Goal: Find specific page/section: Find specific page/section

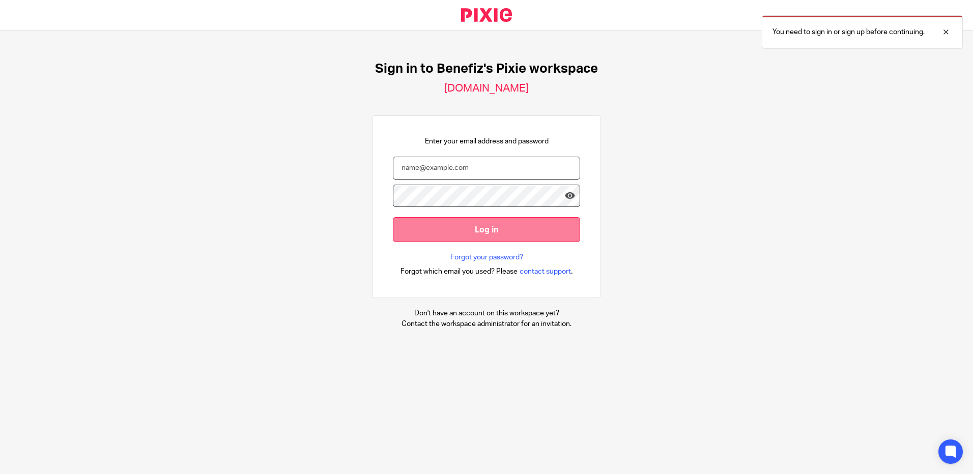
type input "charlotte.jones2@towergate.co.uk"
click at [456, 232] on input "Log in" at bounding box center [486, 229] width 187 height 25
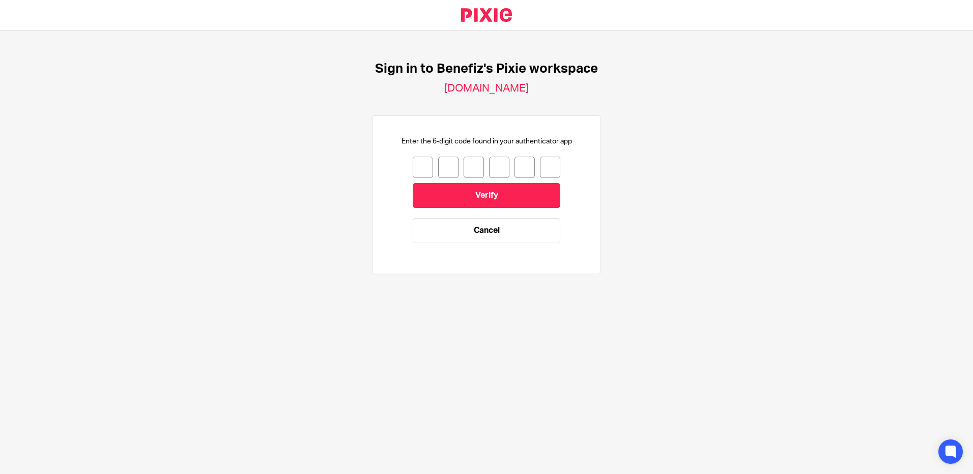
click at [424, 174] on input "number" at bounding box center [423, 167] width 20 height 21
type input "0"
type input "2"
type input "9"
type input "2"
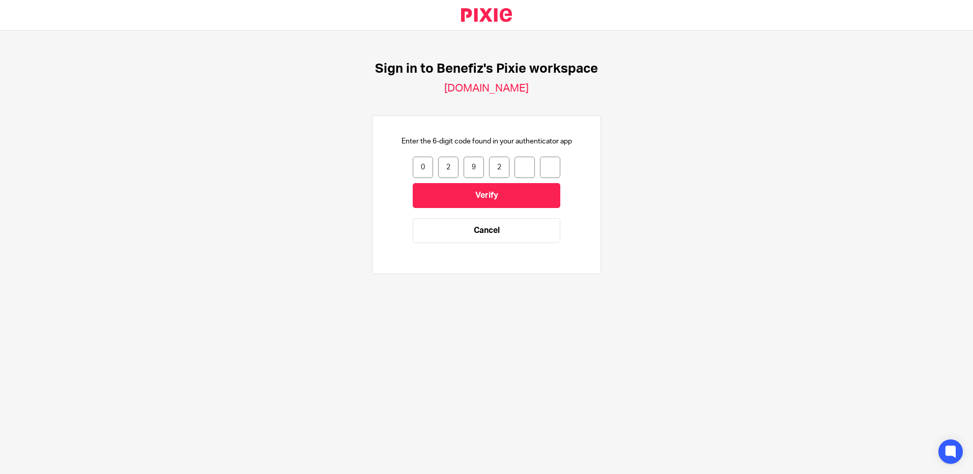
type input "6"
type input "4"
click at [487, 209] on form "0 2 9 2 6 4 029264 Verify Cancel" at bounding box center [487, 205] width 148 height 97
click at [491, 203] on input "Verify" at bounding box center [487, 195] width 148 height 25
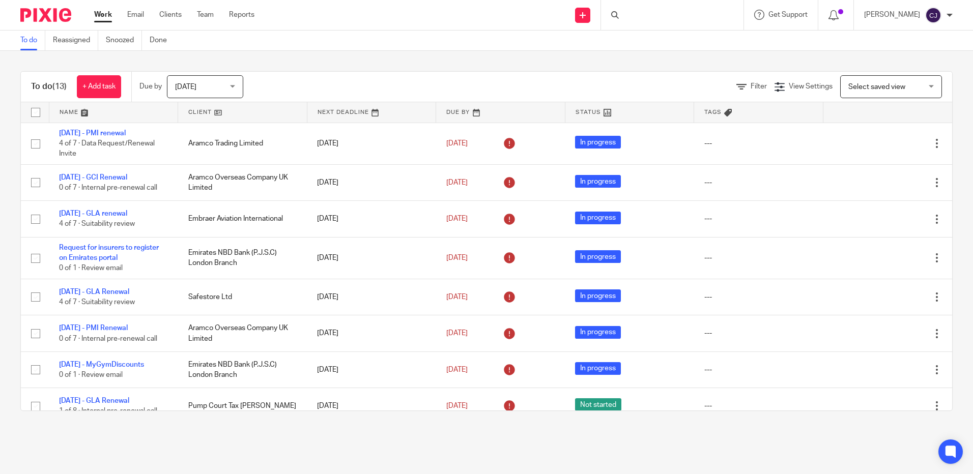
click at [688, 29] on div at bounding box center [672, 15] width 143 height 30
click at [688, 18] on body "Work Email Clients Team Reports Work Email Clients Team Reports Settings Send n…" at bounding box center [486, 237] width 973 height 474
click at [642, 11] on div "Authentication code validated." at bounding box center [725, 29] width 476 height 39
click at [652, 13] on div "Authentication code validated." at bounding box center [725, 29] width 476 height 39
click at [643, 17] on input "Search" at bounding box center [668, 16] width 92 height 9
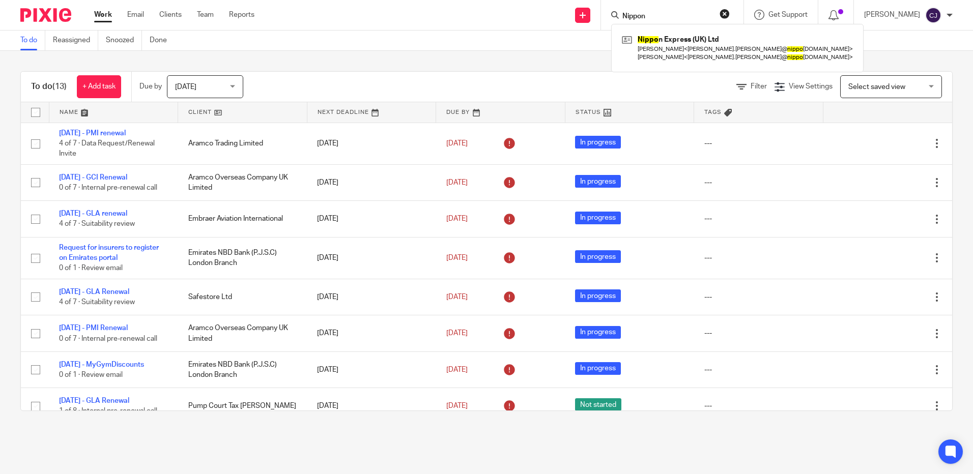
type input "Nippon"
click button "submit" at bounding box center [0, 0] width 0 height 0
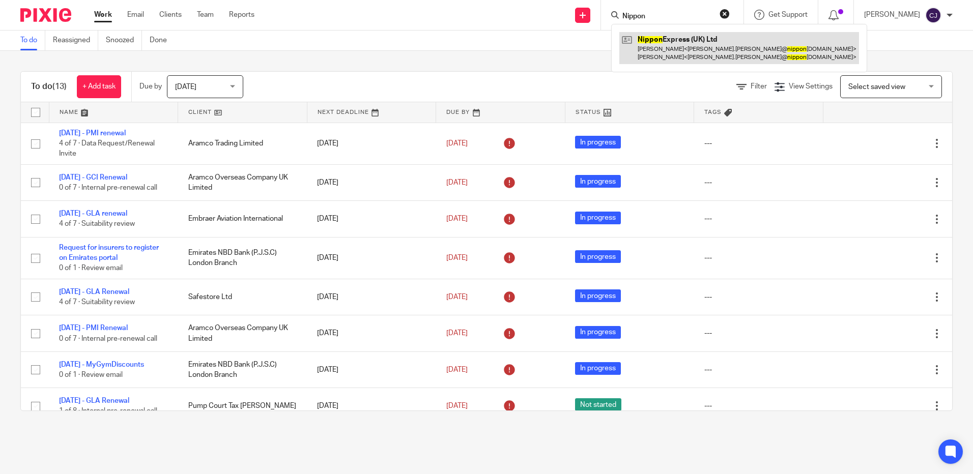
click at [665, 46] on link at bounding box center [739, 48] width 240 height 32
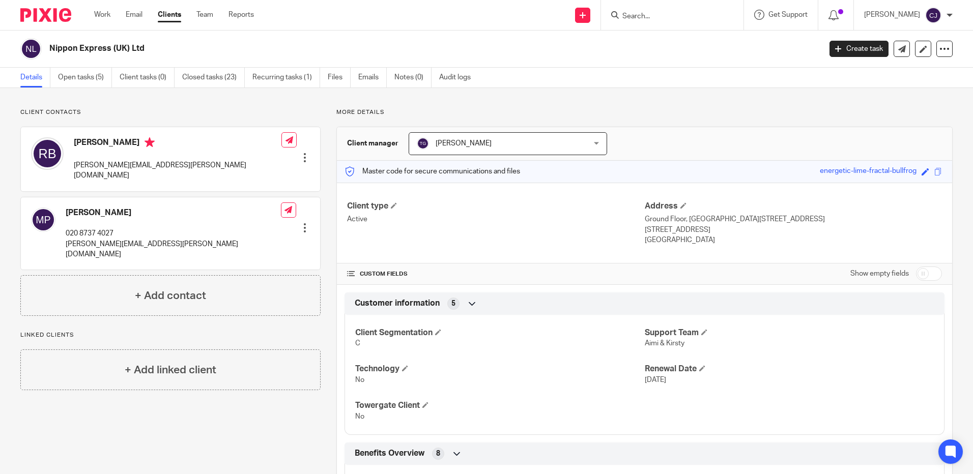
click at [647, 19] on input "Search" at bounding box center [668, 16] width 92 height 9
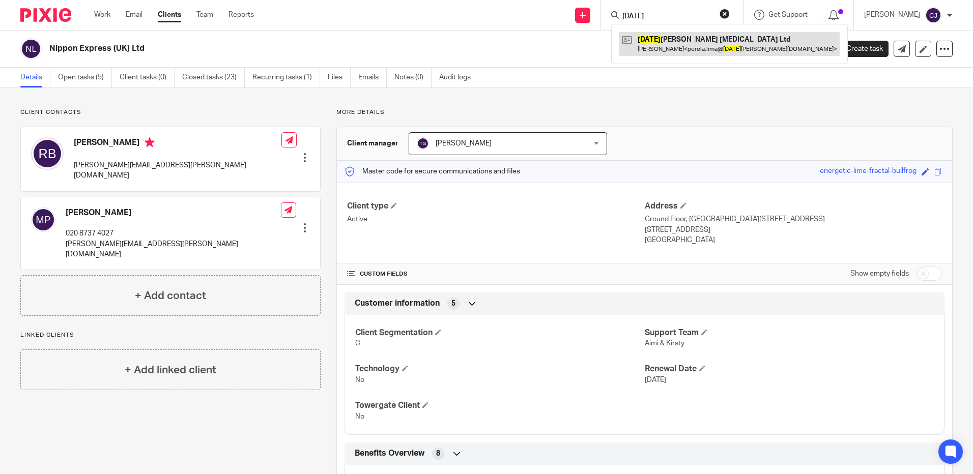
type input "sunday"
click at [664, 43] on link at bounding box center [729, 43] width 220 height 23
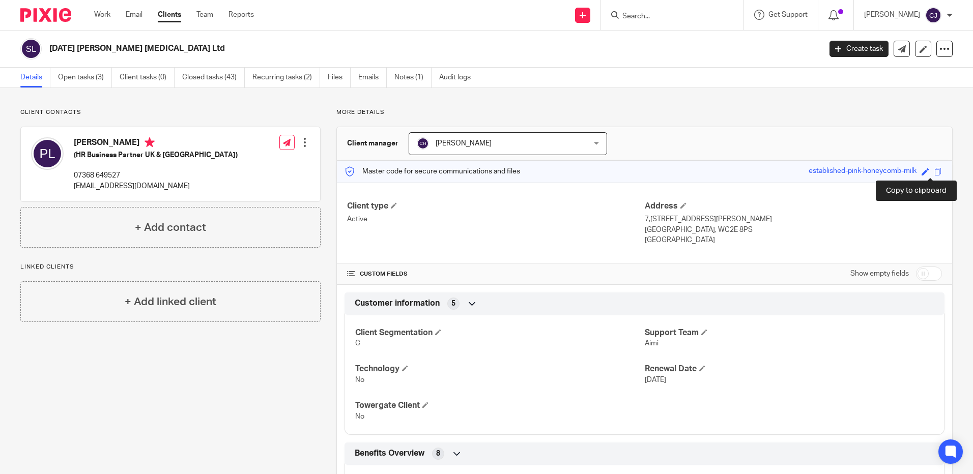
click at [935, 170] on span at bounding box center [939, 172] width 8 height 8
click at [429, 80] on link "Notes (1)" at bounding box center [412, 78] width 37 height 20
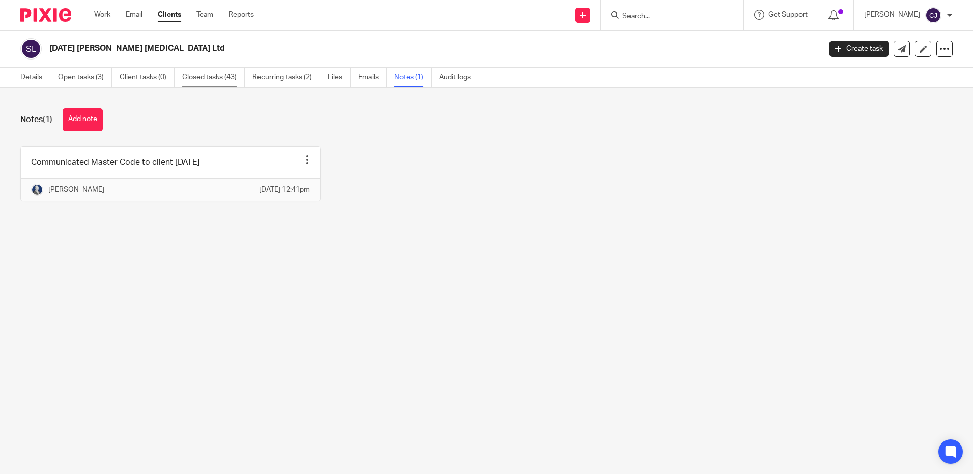
click at [190, 76] on link "Closed tasks (43)" at bounding box center [213, 78] width 63 height 20
